Goal: Check status: Check status

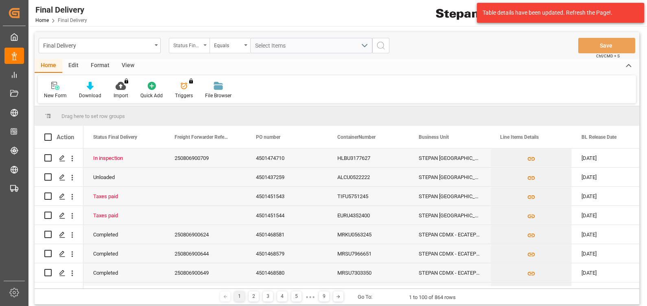
click at [192, 50] on div "Status Final Delivery" at bounding box center [189, 45] width 41 height 15
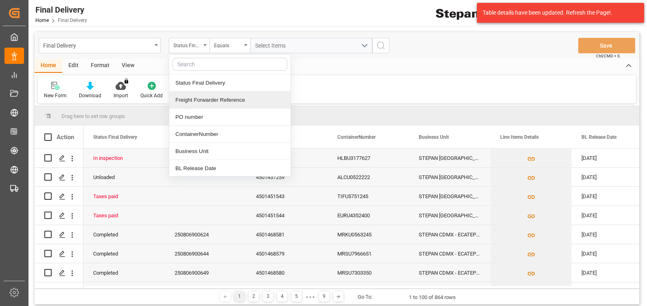
click at [201, 100] on div "Freight Forwarder Reference" at bounding box center [229, 100] width 121 height 17
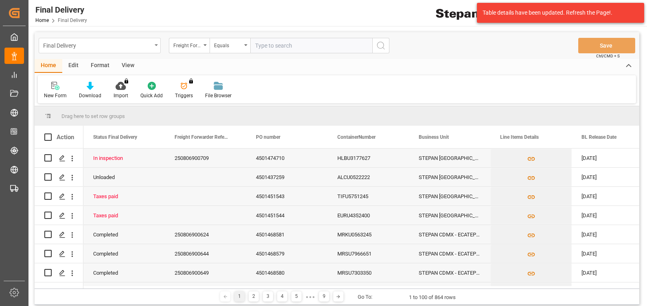
click at [117, 46] on div "Final Delivery" at bounding box center [97, 45] width 109 height 10
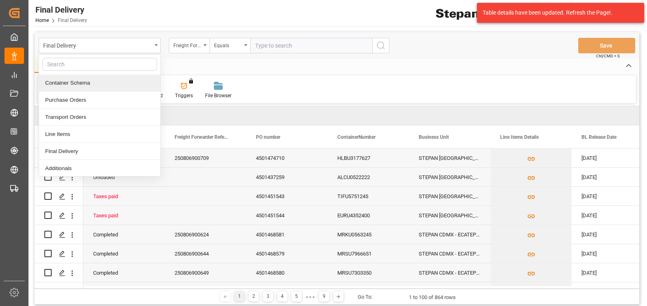
click at [89, 84] on div "Container Schema" at bounding box center [99, 82] width 121 height 17
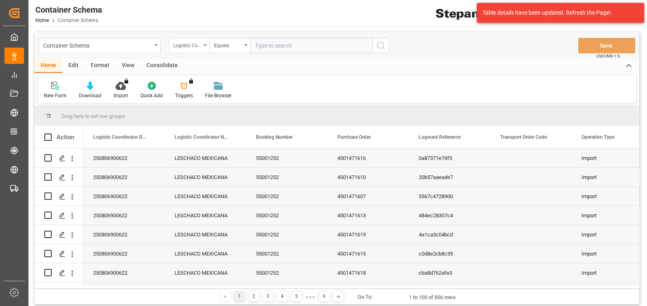
click at [188, 43] on div "Logistic Coordinator Reference Number" at bounding box center [187, 44] width 28 height 9
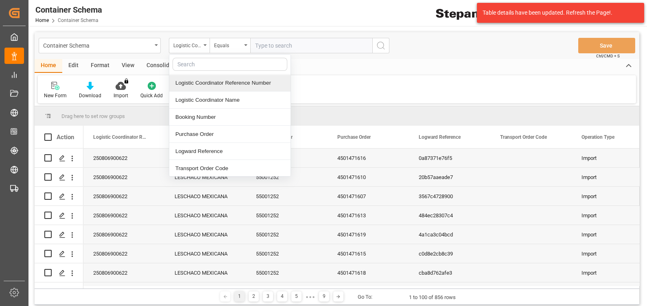
click at [205, 83] on div "Logistic Coordinator Reference Number" at bounding box center [229, 82] width 121 height 17
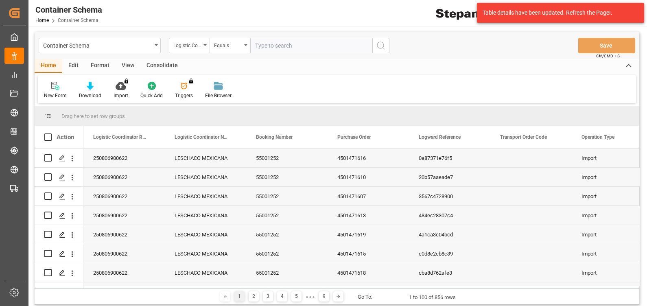
click at [268, 46] on input "text" at bounding box center [311, 45] width 122 height 15
paste input "250806900622"
type input "250806900622"
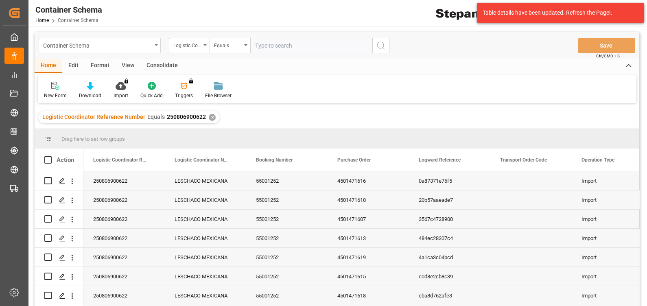
click at [141, 48] on div "Container Schema" at bounding box center [97, 45] width 109 height 10
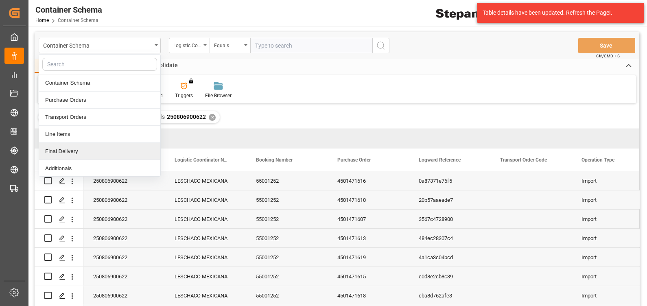
click at [94, 152] on div "Final Delivery" at bounding box center [99, 151] width 121 height 17
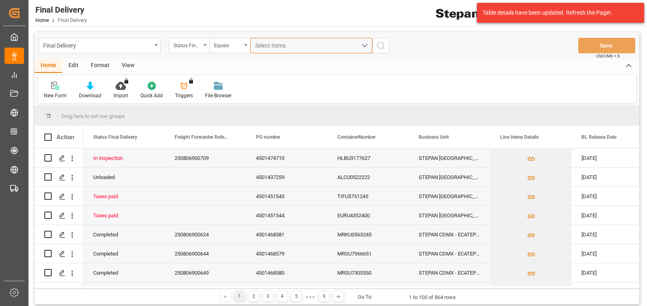
click at [263, 46] on span "Select Items" at bounding box center [272, 45] width 35 height 7
type input "2"
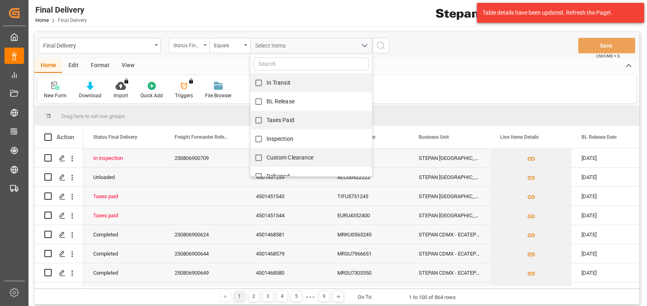
click at [194, 44] on div "Status Final Delivery" at bounding box center [187, 44] width 28 height 9
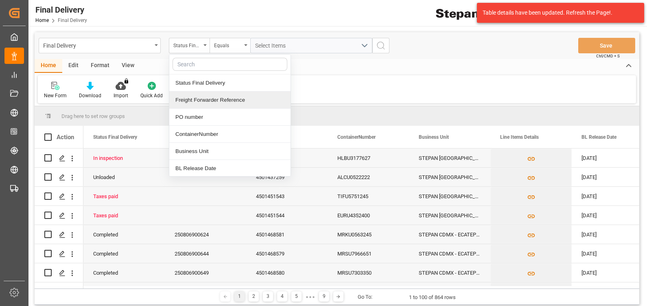
click at [213, 105] on div "Freight Forwarder Reference" at bounding box center [229, 100] width 121 height 17
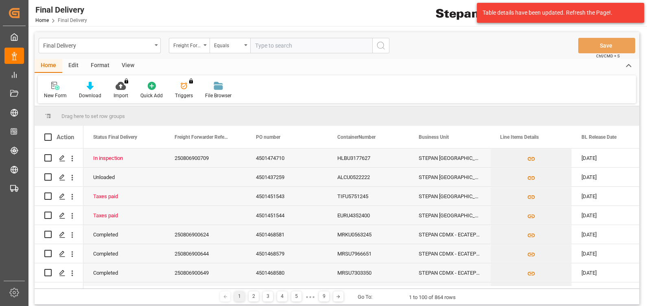
click at [270, 46] on input "text" at bounding box center [311, 45] width 122 height 15
type input "250806900622"
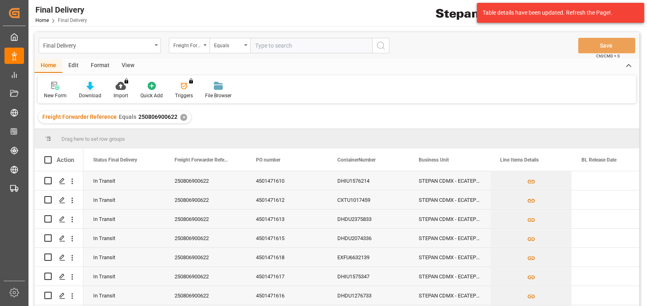
click at [90, 89] on icon at bounding box center [90, 86] width 7 height 8
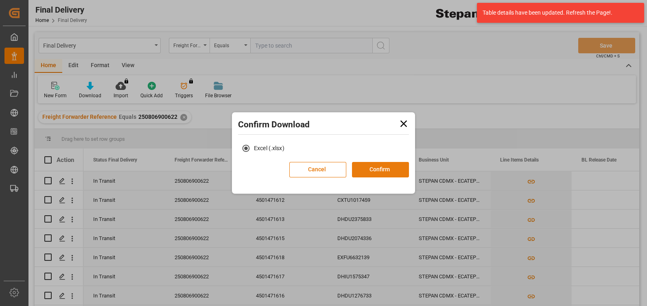
click at [375, 171] on button "Confirm" at bounding box center [380, 169] width 57 height 15
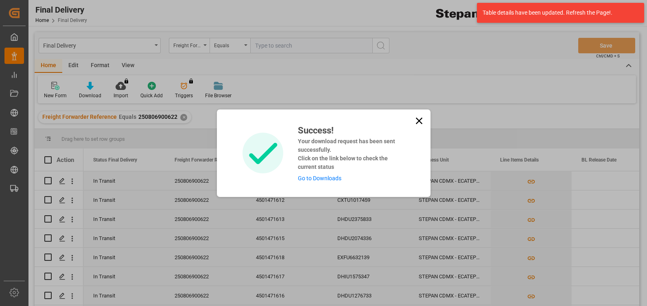
click at [318, 177] on link "Go to Downloads" at bounding box center [320, 178] width 44 height 7
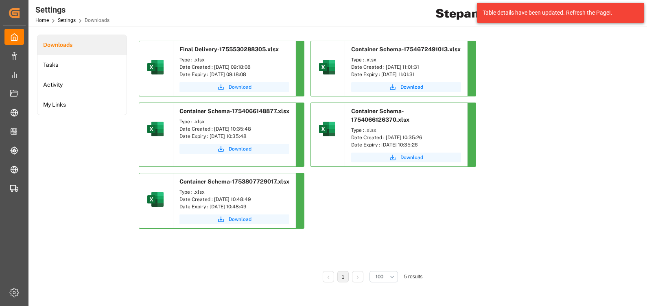
click at [227, 85] on button "Download" at bounding box center [234, 87] width 110 height 10
